Goal: Find contact information: Find contact information

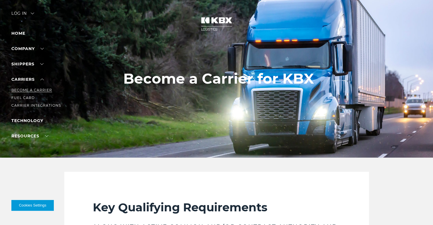
click at [38, 90] on link "Become a Carrier" at bounding box center [31, 90] width 41 height 4
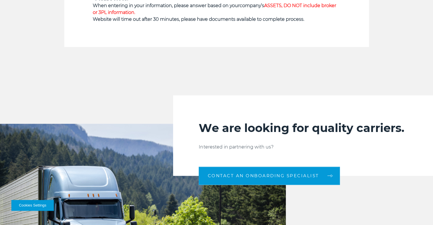
scroll to position [499, 0]
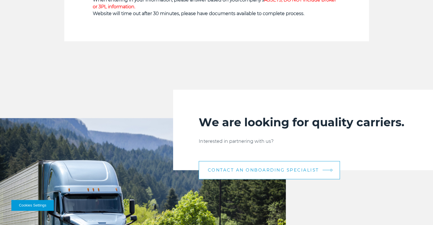
click at [270, 168] on span "CONTACT AN ONBOARDING SPECIALIST" at bounding box center [262, 170] width 111 height 4
click at [322, 170] on link "CONTACT AN ONBOARDING SPECIALIST" at bounding box center [269, 170] width 141 height 18
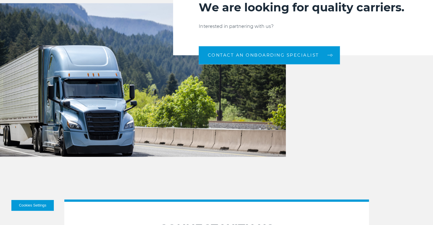
scroll to position [609, 0]
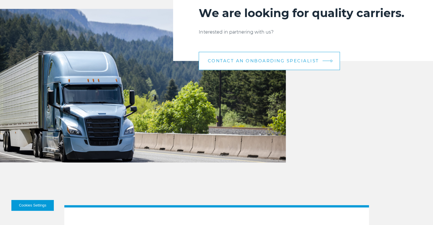
click at [259, 62] on span "CONTACT AN ONBOARDING SPECIALIST" at bounding box center [262, 61] width 111 height 4
click at [328, 59] on link "CONTACT AN ONBOARDING SPECIALIST" at bounding box center [269, 61] width 141 height 18
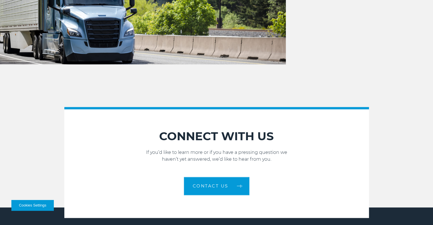
scroll to position [711, 0]
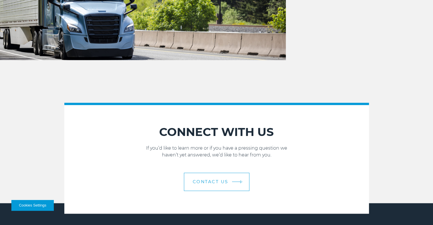
click at [238, 183] on link "Contact Us" at bounding box center [216, 182] width 65 height 18
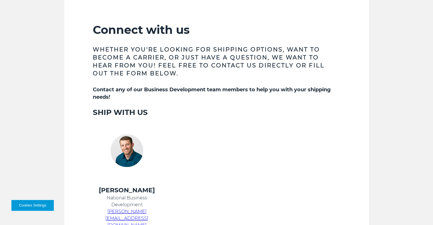
scroll to position [176, 0]
